Goal: Transaction & Acquisition: Purchase product/service

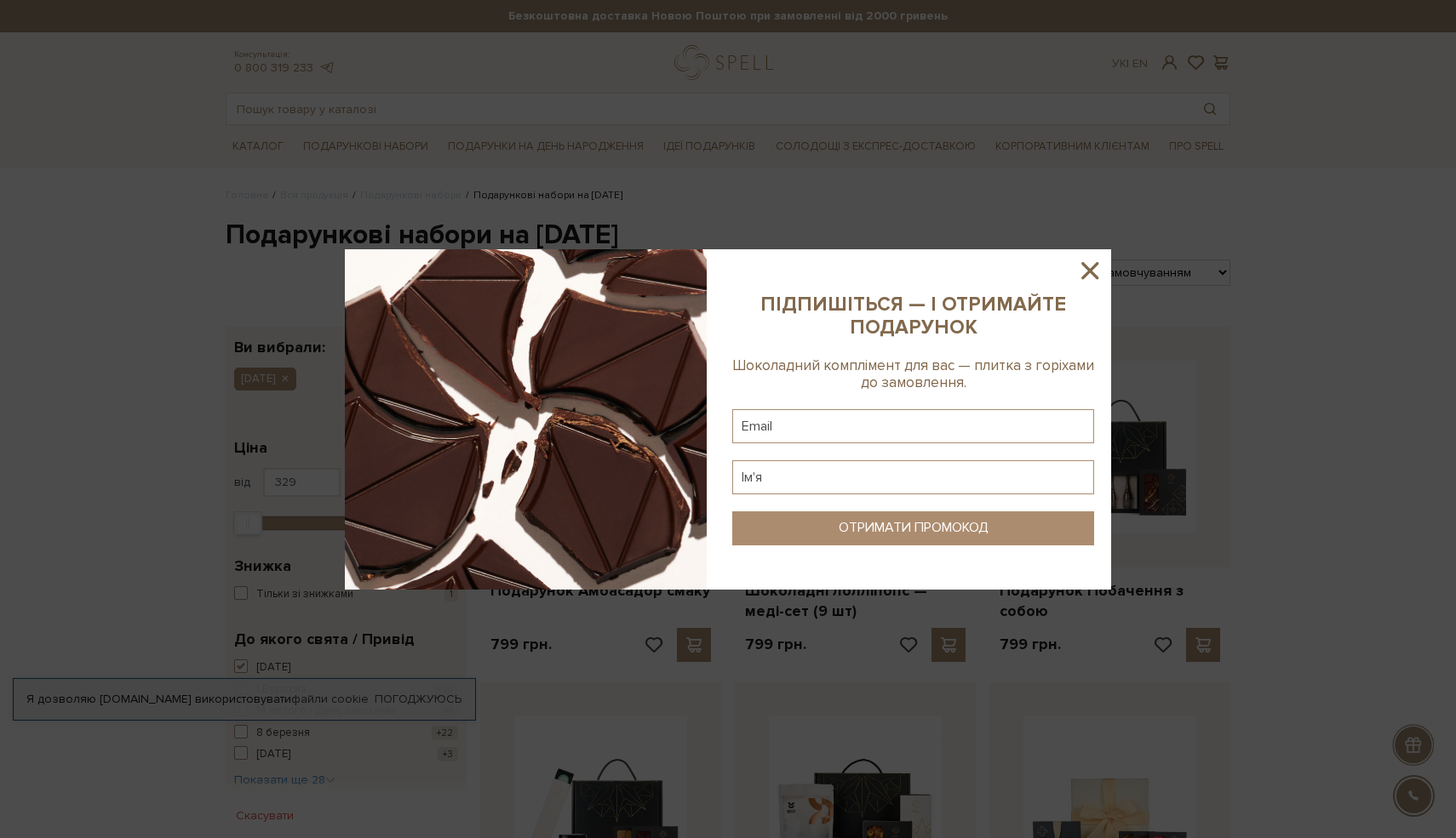
click at [1087, 270] on icon at bounding box center [1090, 271] width 29 height 28
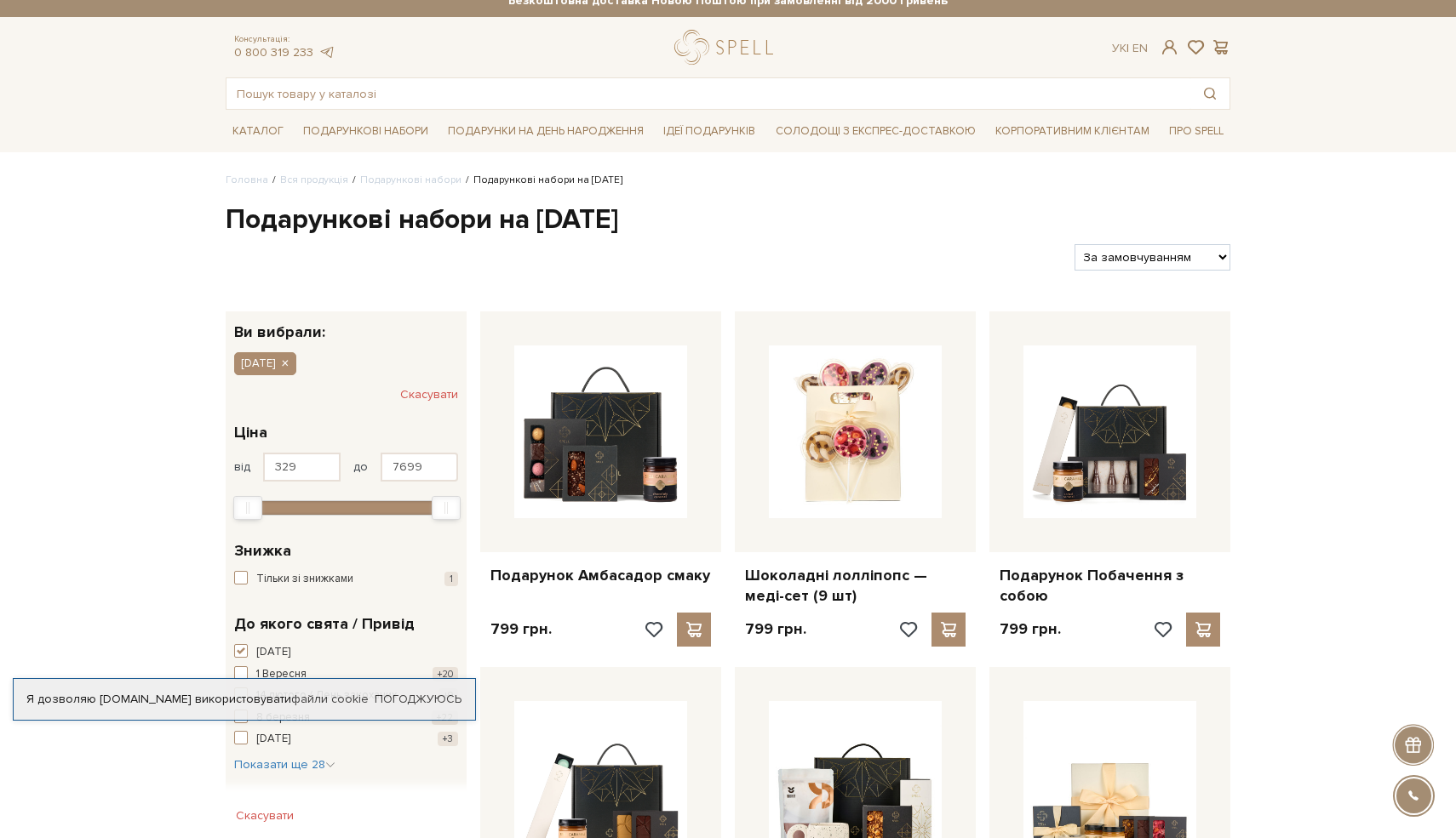
scroll to position [16, 0]
drag, startPoint x: 289, startPoint y: 465, endPoint x: 255, endPoint y: 460, distance: 34.4
click at [255, 460] on div "від 329 до 7699" at bounding box center [346, 466] width 224 height 28
type input "1000"
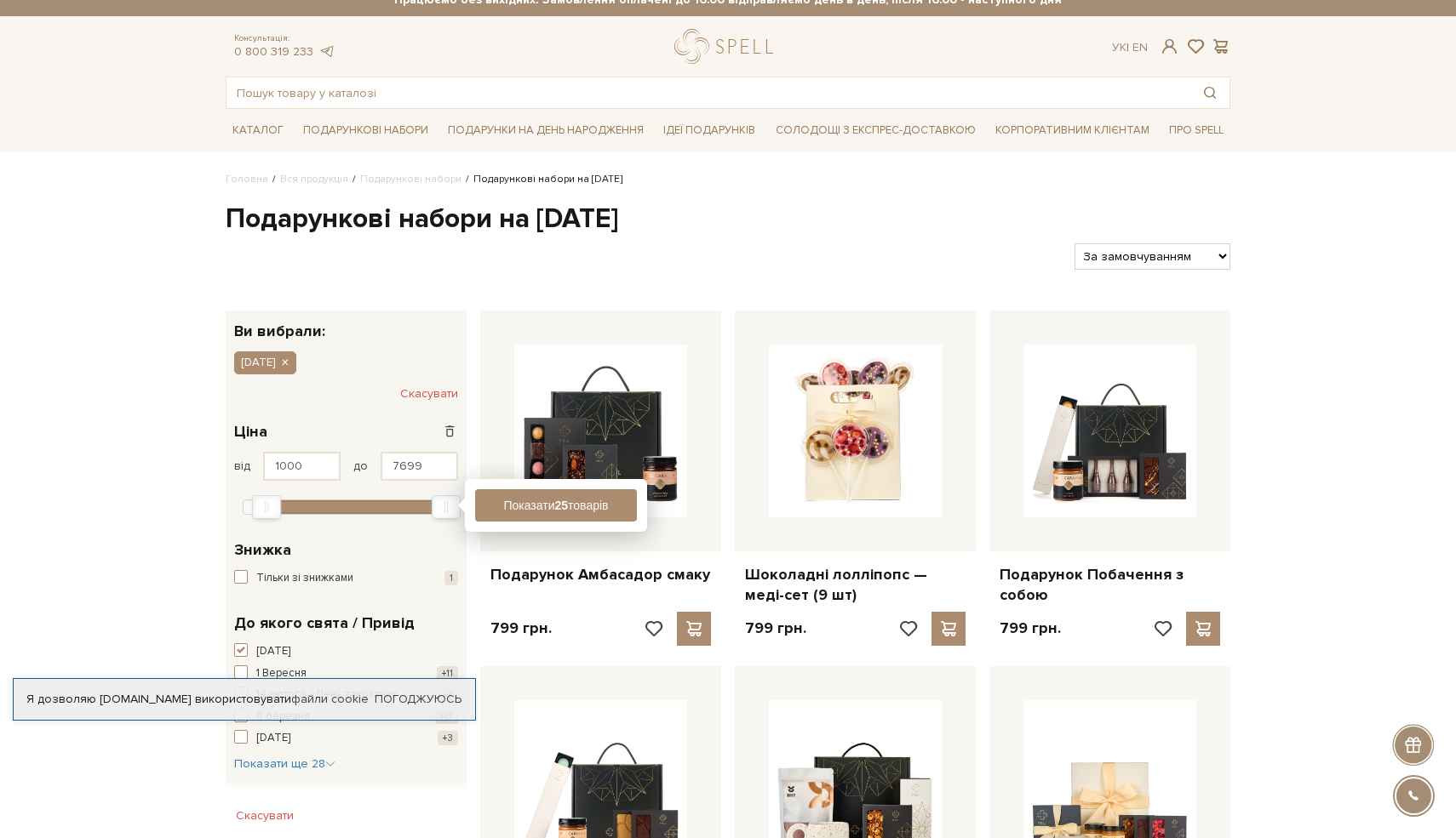
drag, startPoint x: 428, startPoint y: 466, endPoint x: 389, endPoint y: 466, distance: 39.0
click at [388, 466] on input "7699" at bounding box center [419, 466] width 78 height 28
drag, startPoint x: 428, startPoint y: 464, endPoint x: 381, endPoint y: 463, distance: 47.0
click at [381, 463] on input "7699" at bounding box center [419, 466] width 78 height 28
type input "1500"
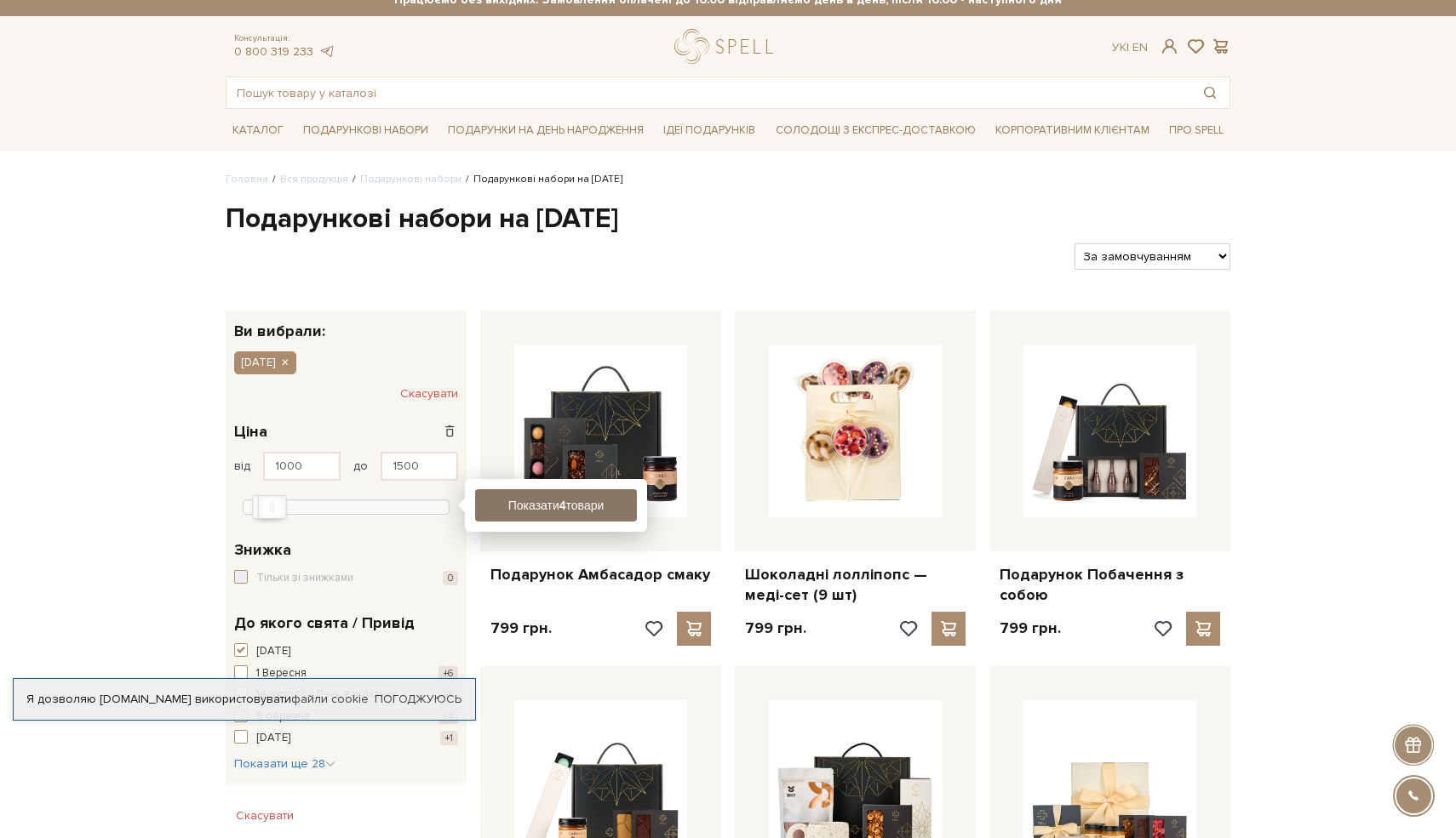
click at [516, 505] on button "Показати 4 товари" at bounding box center [556, 505] width 162 height 32
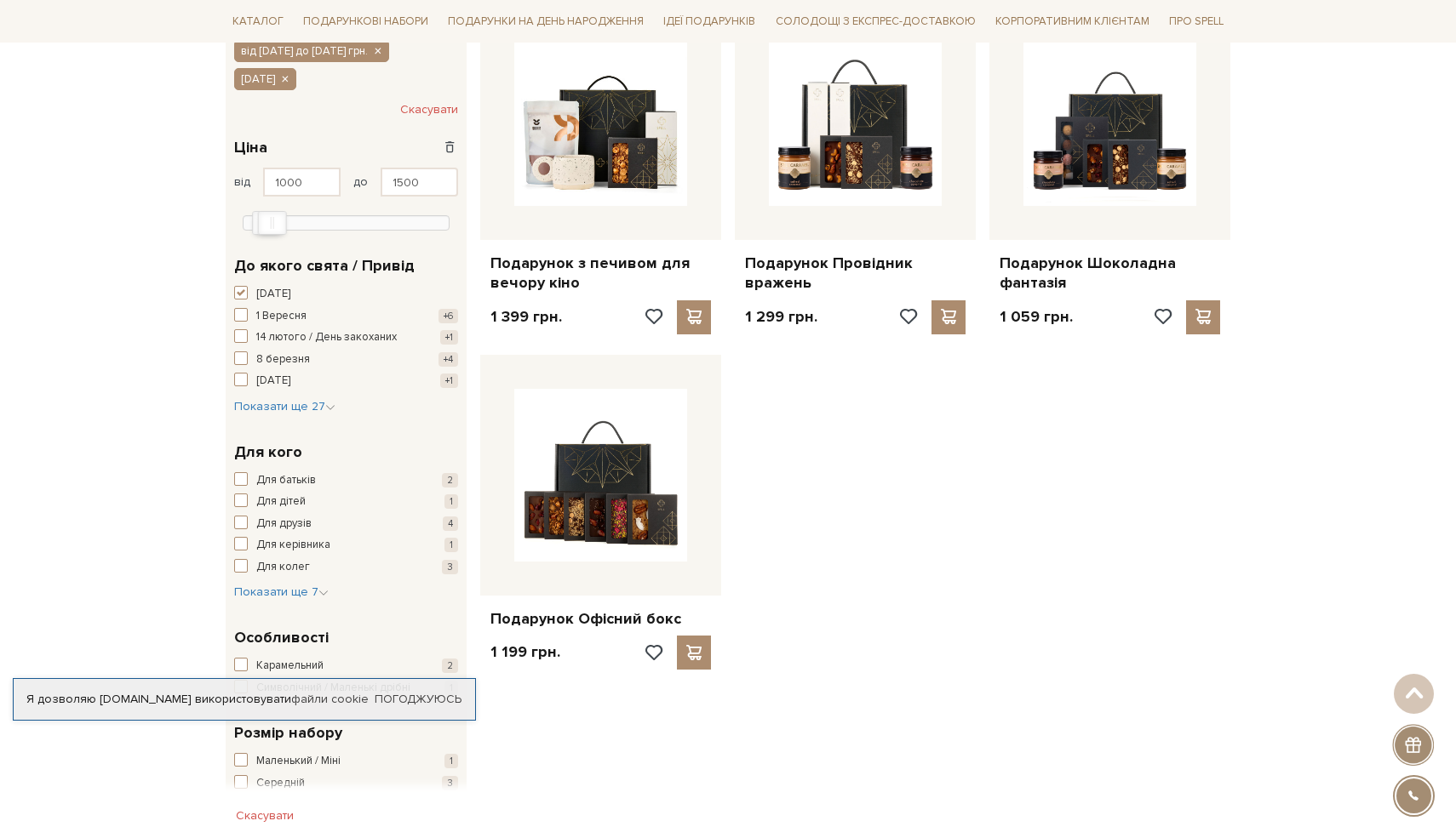
scroll to position [367, 0]
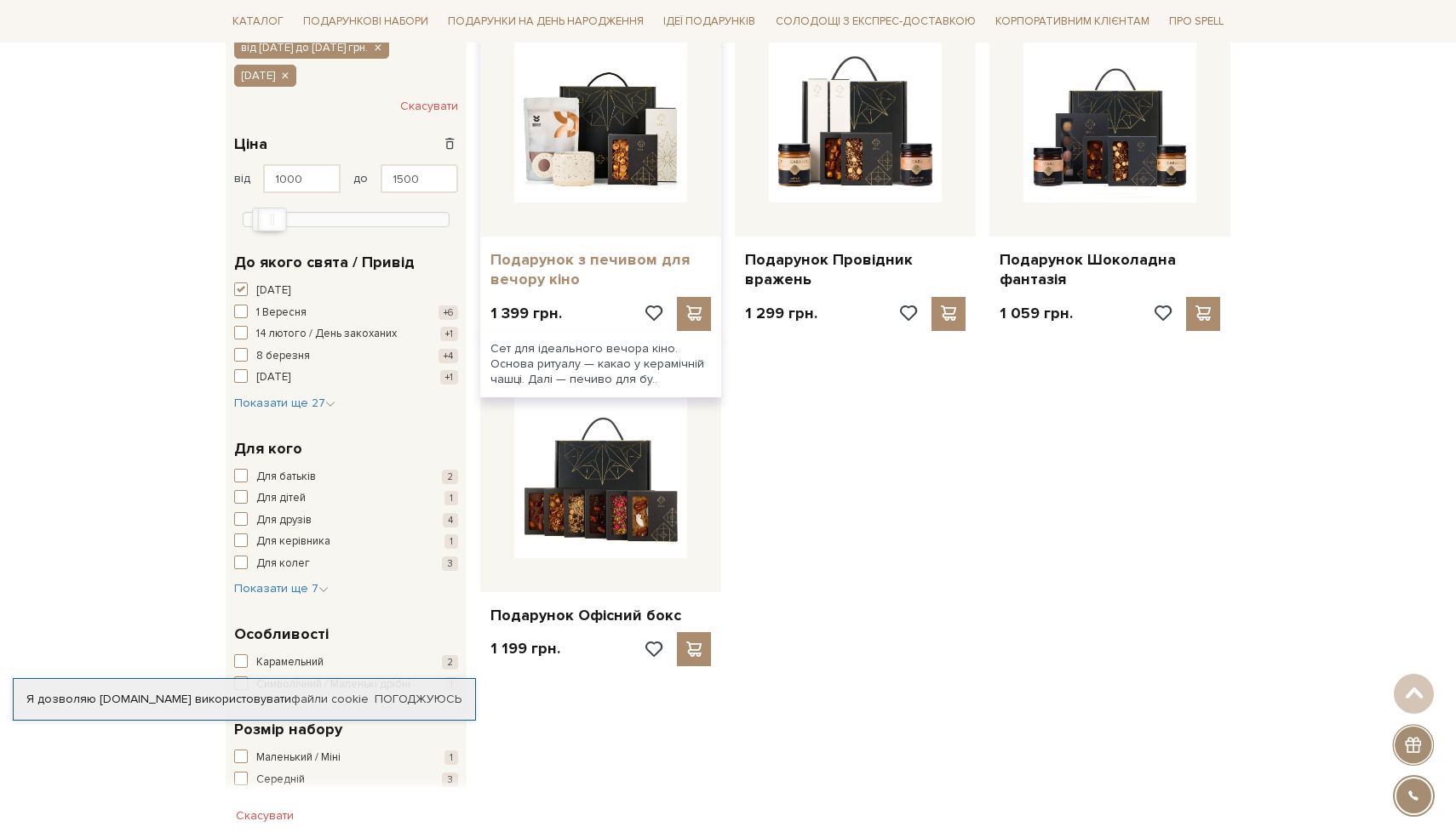
click at [594, 255] on link "Подарунок з печивом для вечору кіно" at bounding box center [600, 270] width 220 height 40
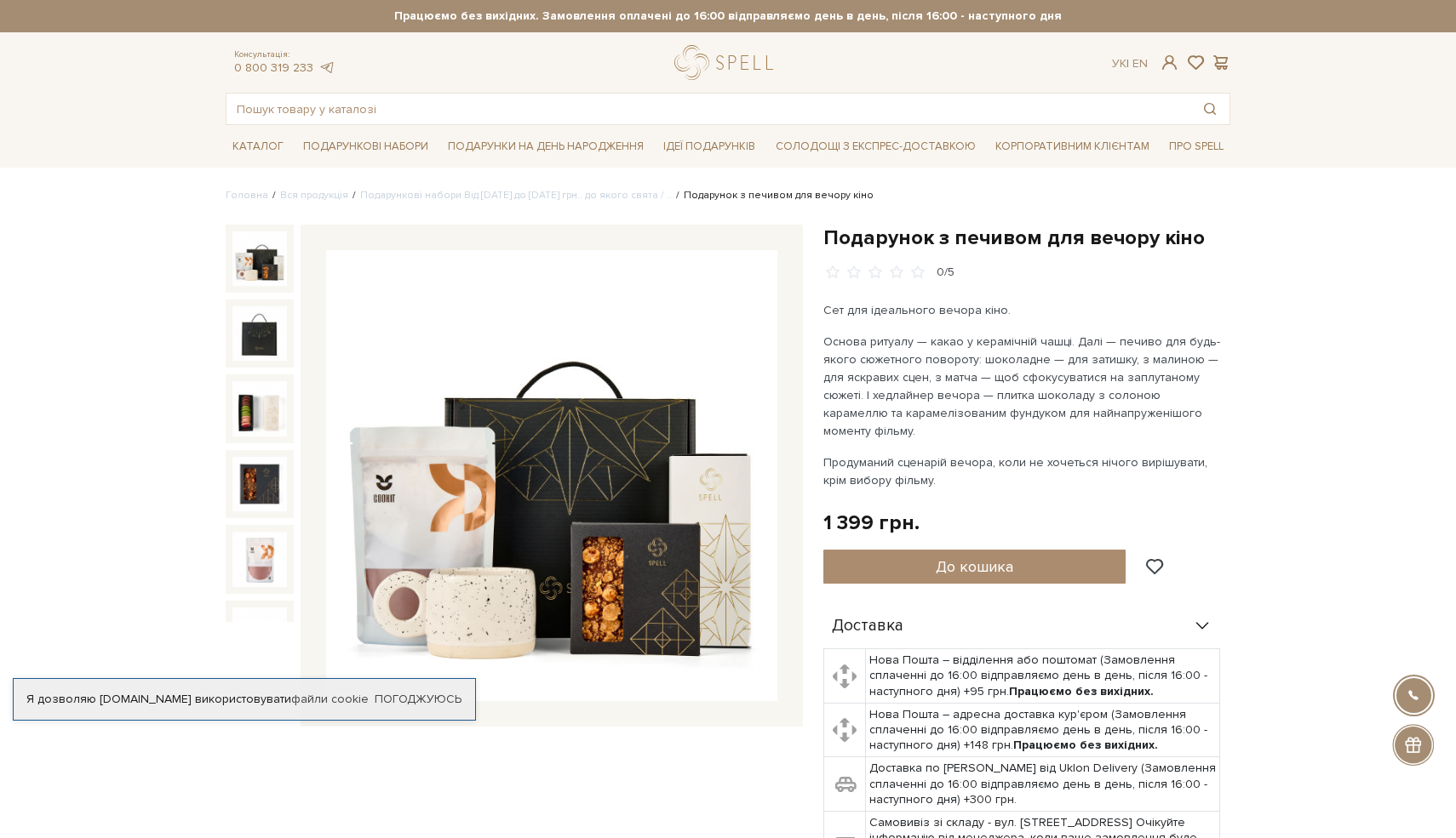
scroll to position [14, 0]
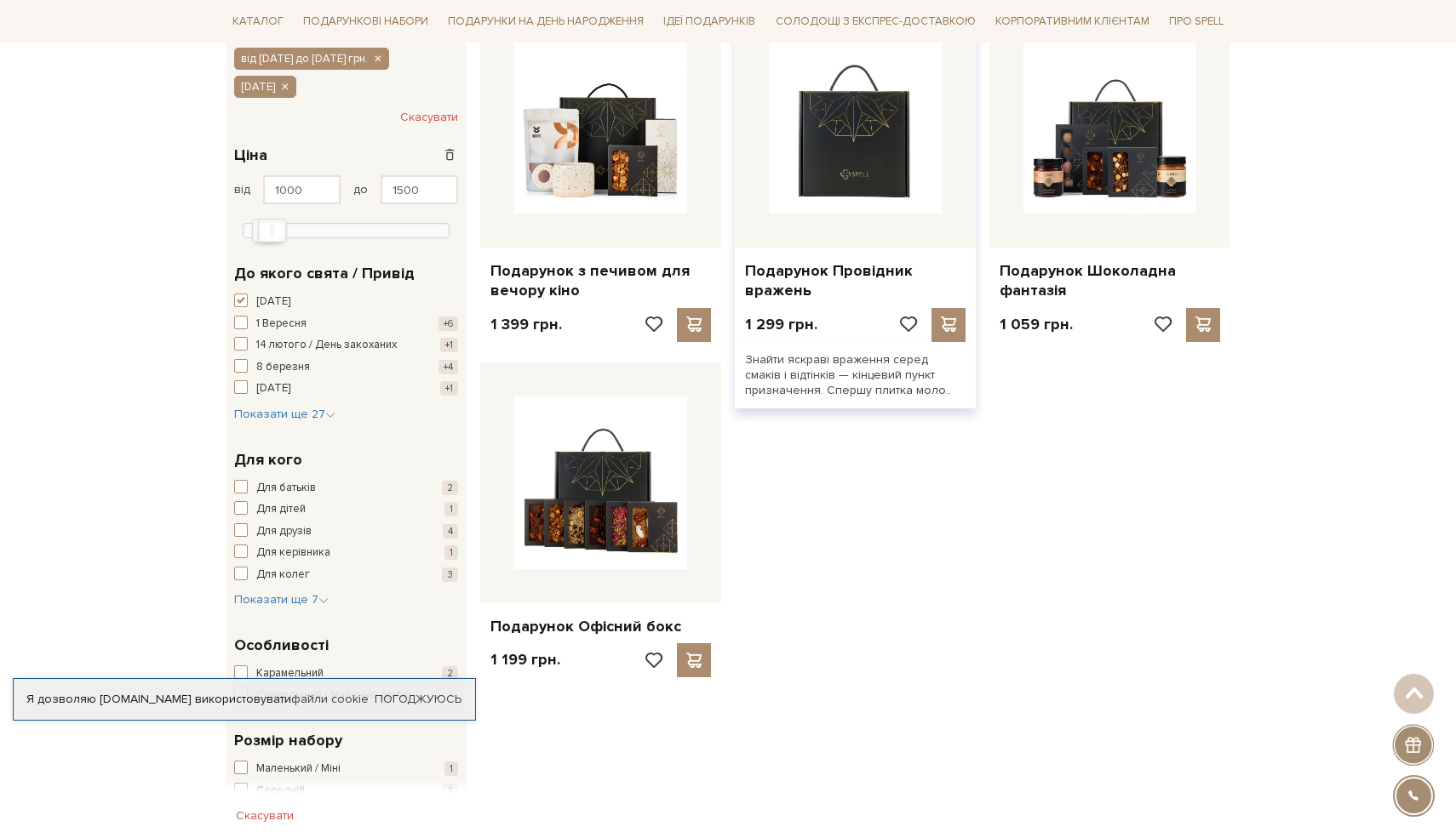
click at [827, 208] on img at bounding box center [855, 127] width 173 height 173
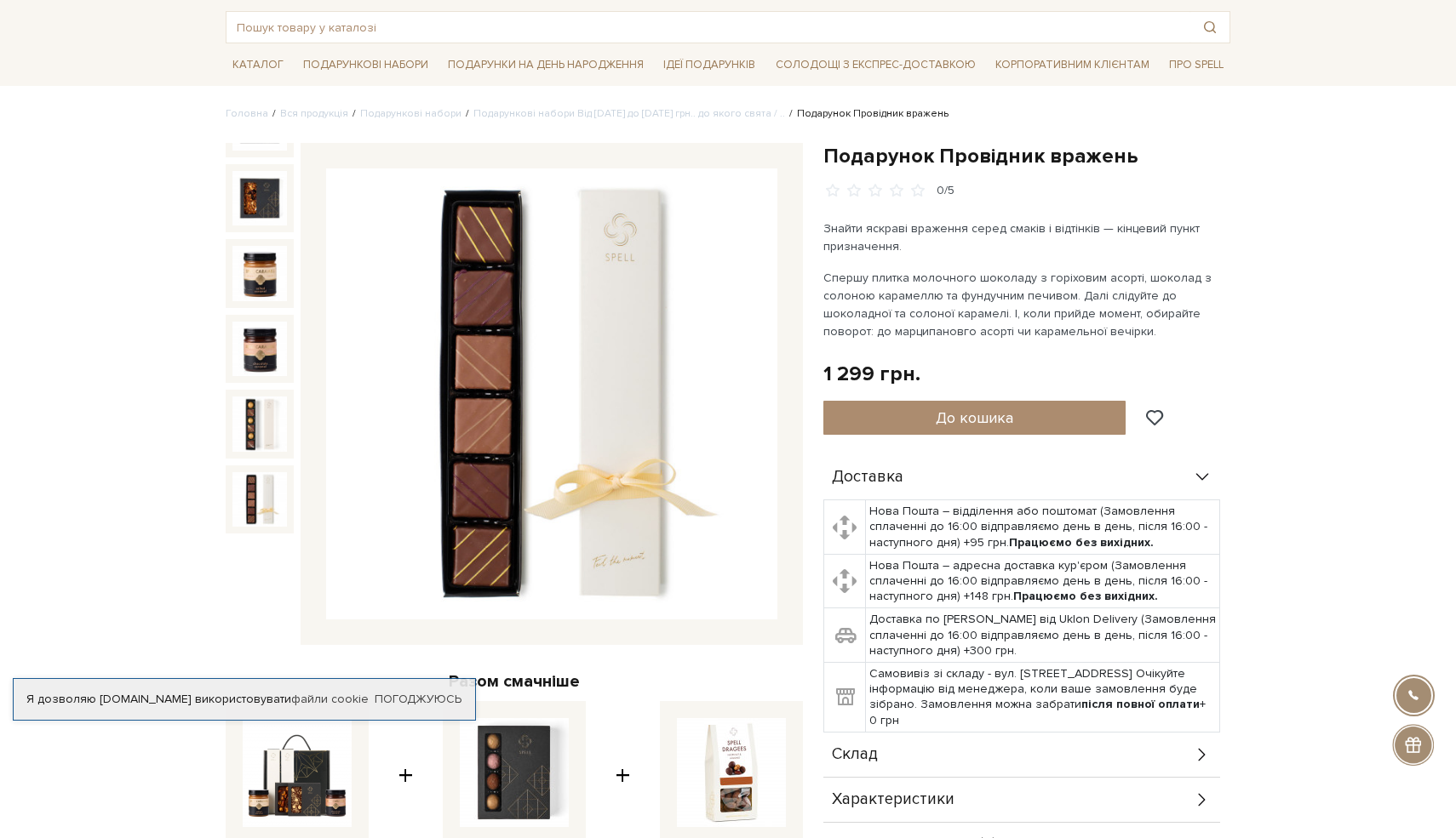
scroll to position [85, 0]
